Goal: Task Accomplishment & Management: Use online tool/utility

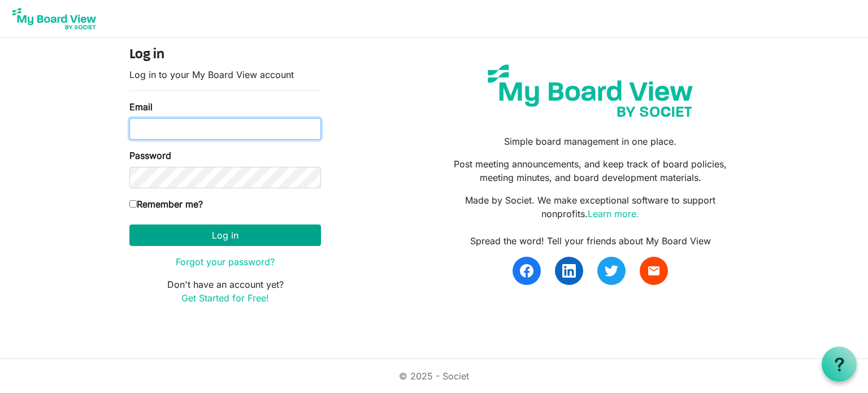
type input "[EMAIL_ADDRESS][DOMAIN_NAME]"
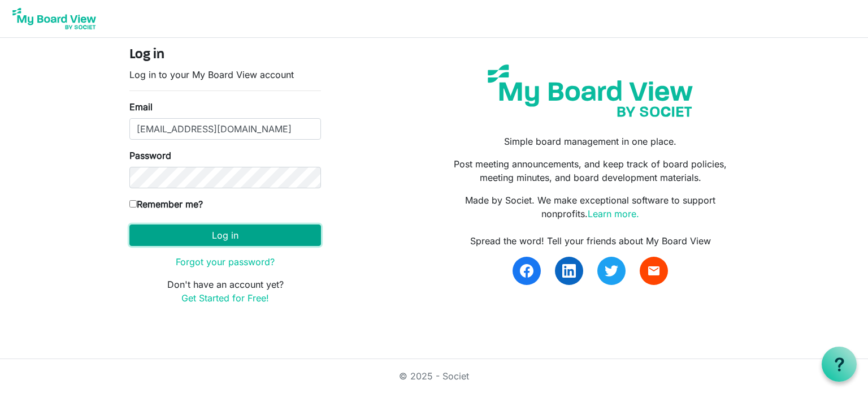
click at [212, 230] on button "Log in" at bounding box center [224, 234] width 191 height 21
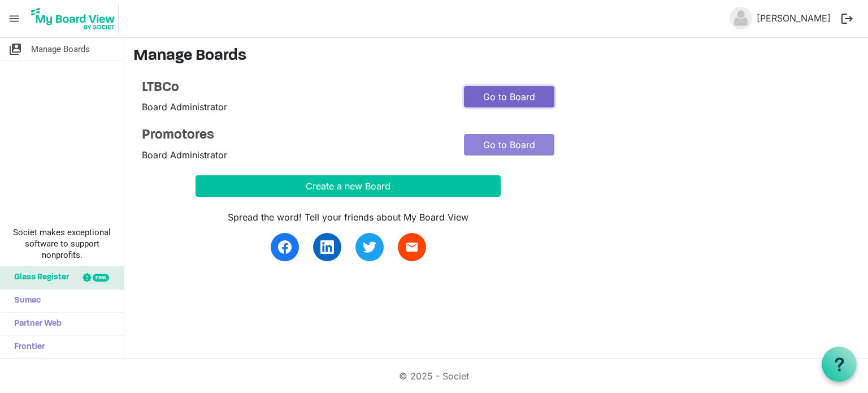
click at [481, 98] on link "Go to Board" at bounding box center [509, 96] width 90 height 21
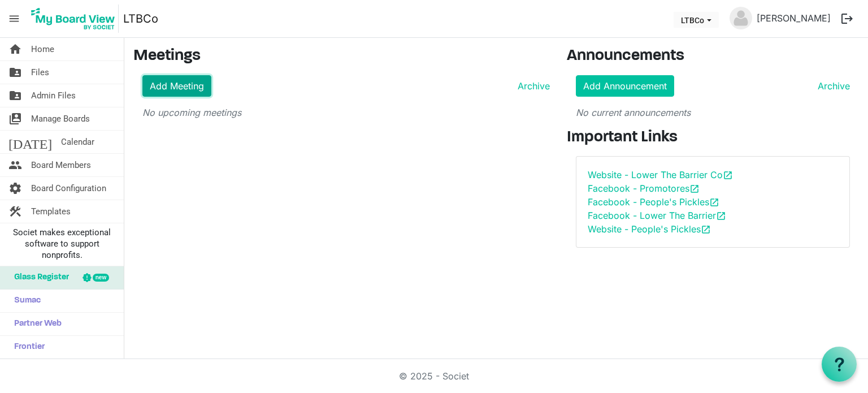
click at [173, 85] on link "Add Meeting" at bounding box center [176, 85] width 69 height 21
